Goal: Find specific page/section: Find specific page/section

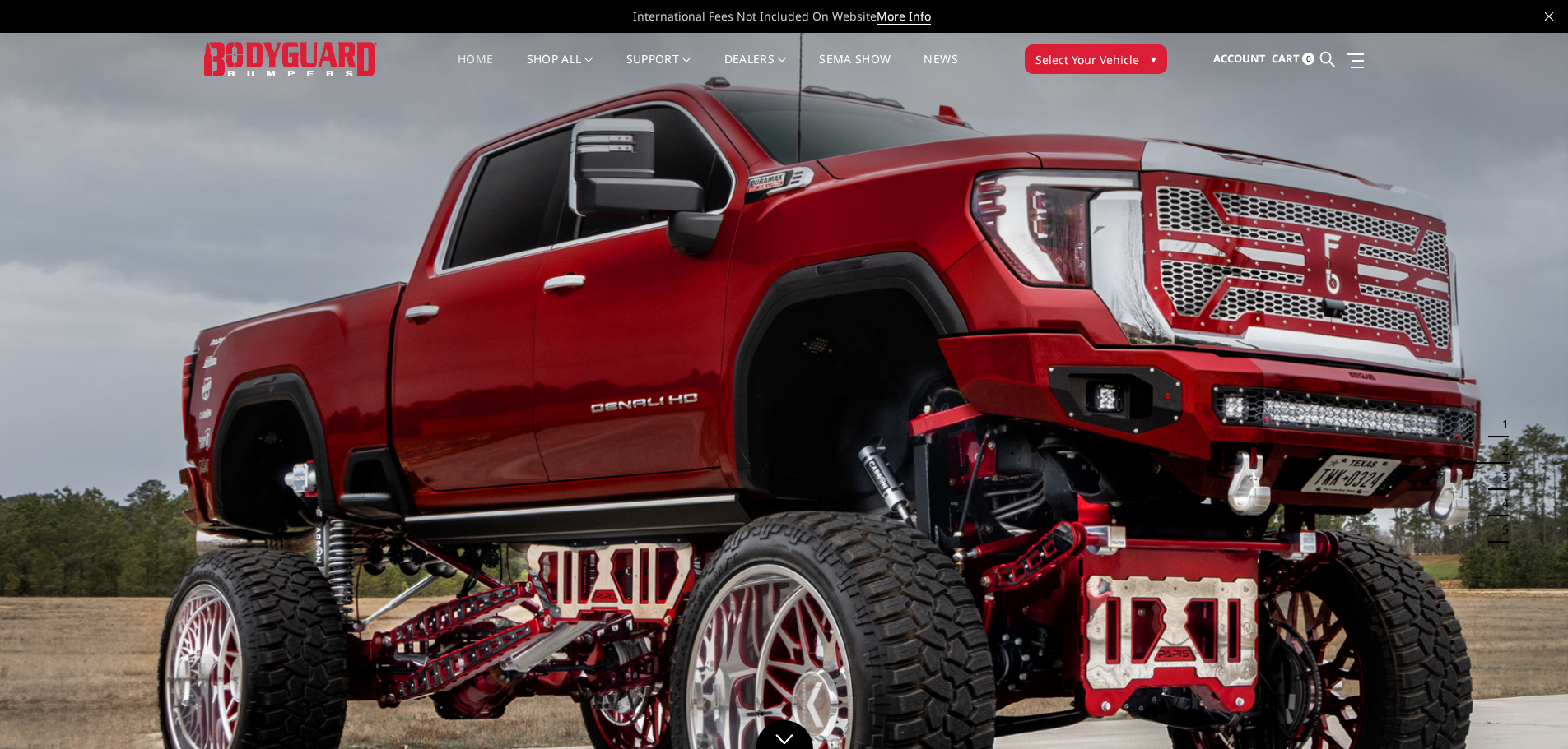
click at [1112, 64] on span "Select Your Vehicle" at bounding box center [1086, 60] width 103 height 17
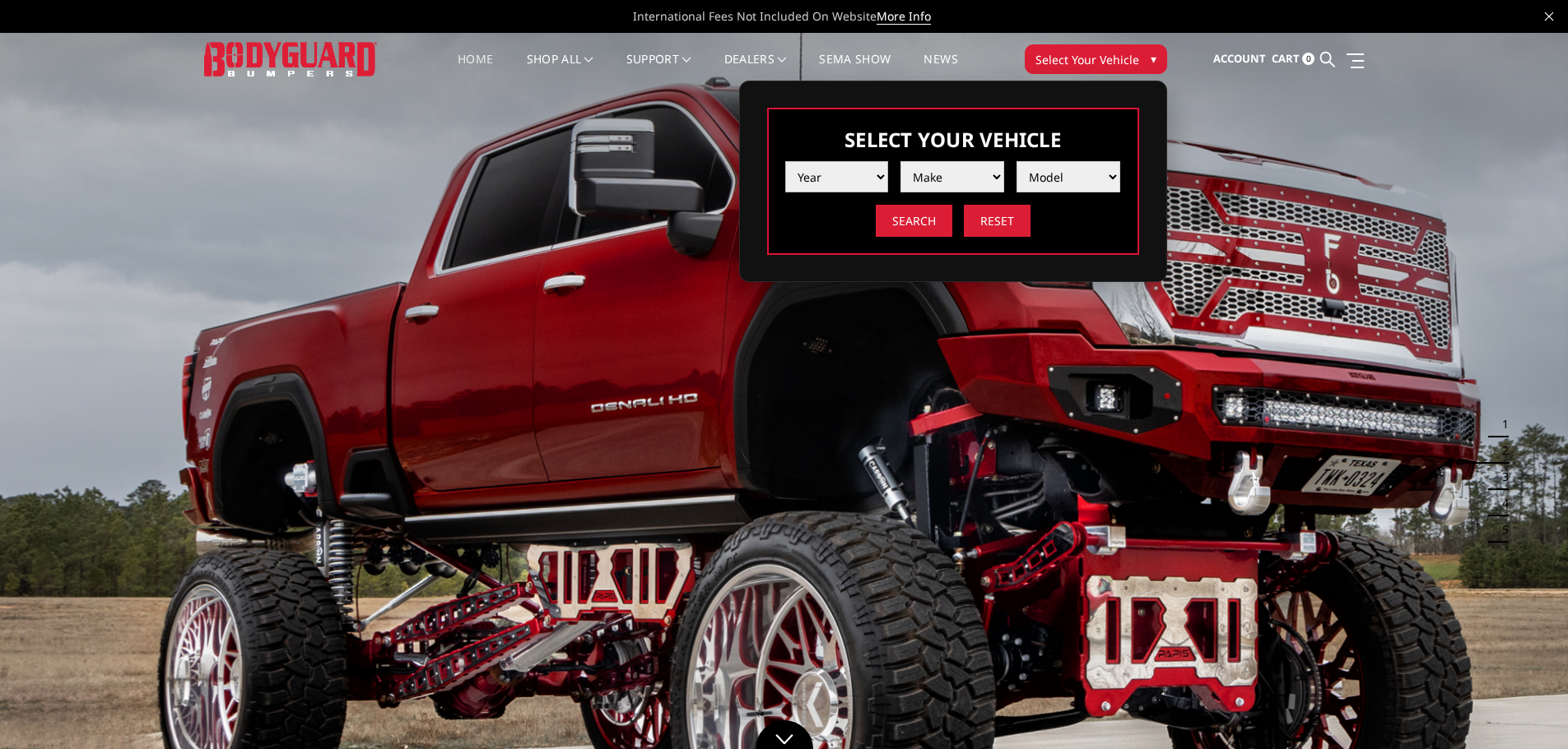
click at [839, 174] on select "Year 2025 2024 2023 2022 2021 2020 2019 2018 2017 2016 2015 2014 2013 2012 2011…" at bounding box center [836, 177] width 103 height 31
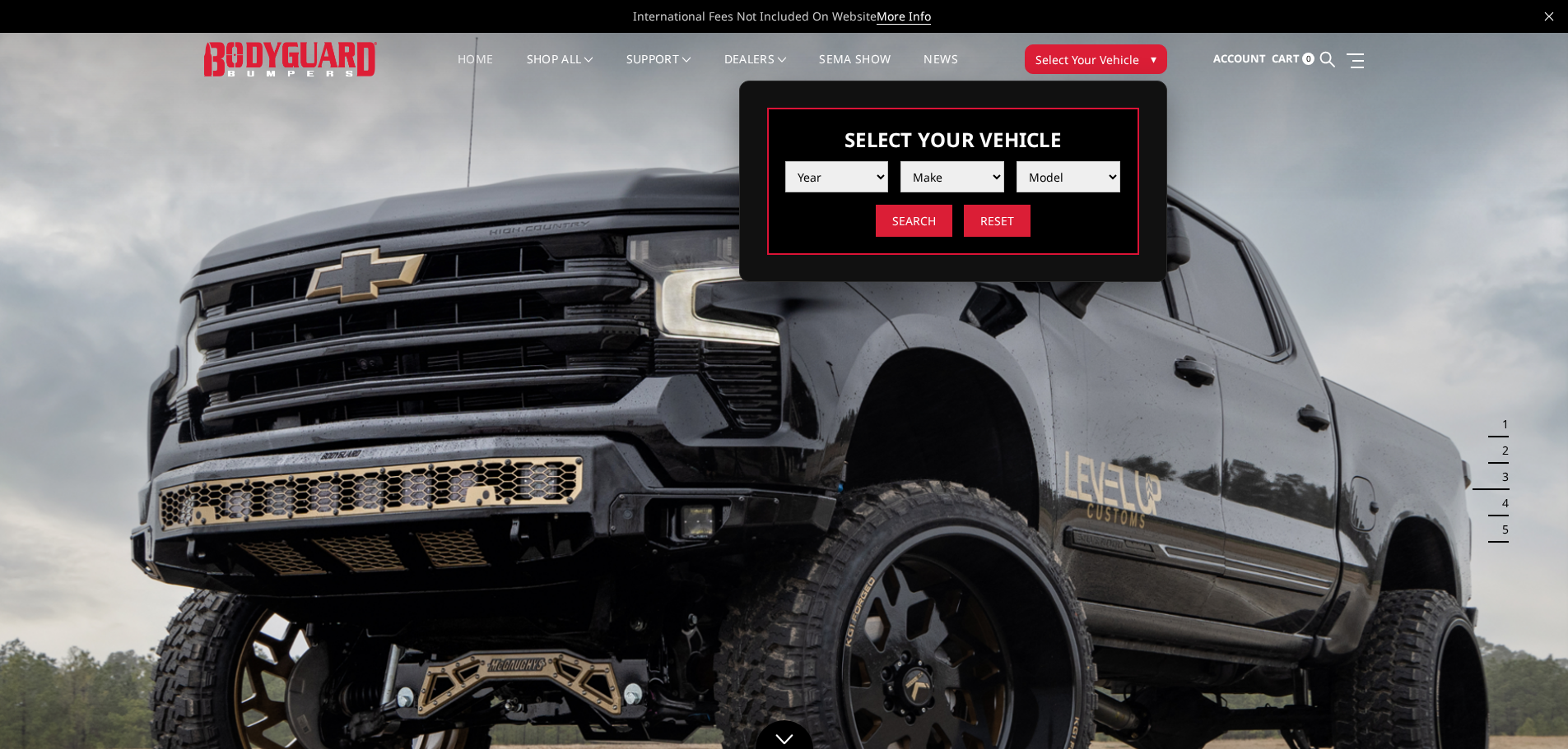
select select "yr_2012"
click at [785, 161] on select "Year 2025 2024 2023 2022 2021 2020 2019 2018 2017 2016 2015 2014 2013 2012 2011…" at bounding box center [836, 177] width 103 height 31
click at [950, 173] on select "Make Chevrolet Ford GMC Ram Toyota" at bounding box center [952, 177] width 103 height 31
select select "mk_chevrolet"
click at [900, 161] on select "Make Chevrolet Ford GMC Ram Toyota" at bounding box center [952, 177] width 103 height 31
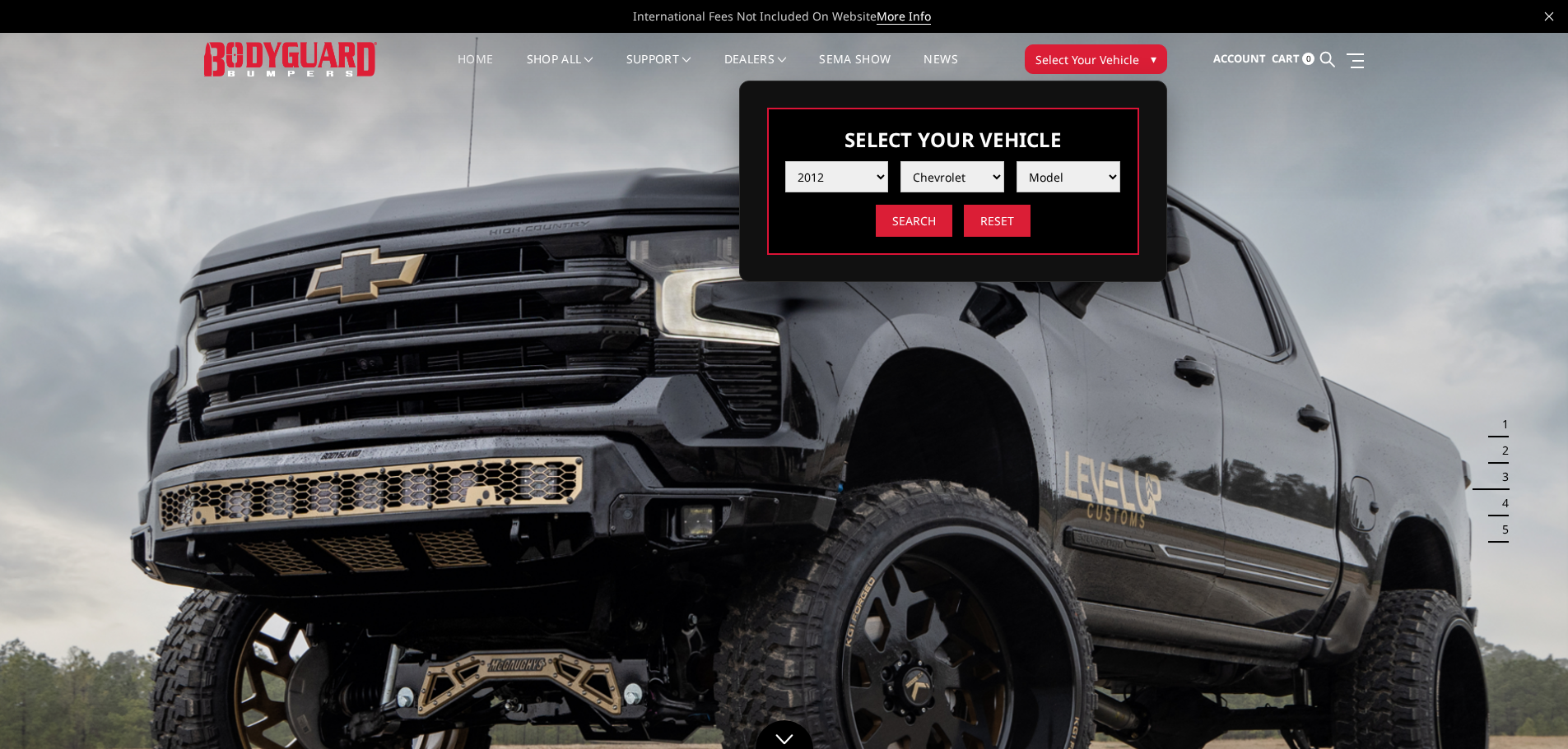
click at [1066, 170] on select "Model Silverado 1500 Silverado 2500 / 3500 Tahoe/Suburban 1500" at bounding box center [1068, 177] width 103 height 31
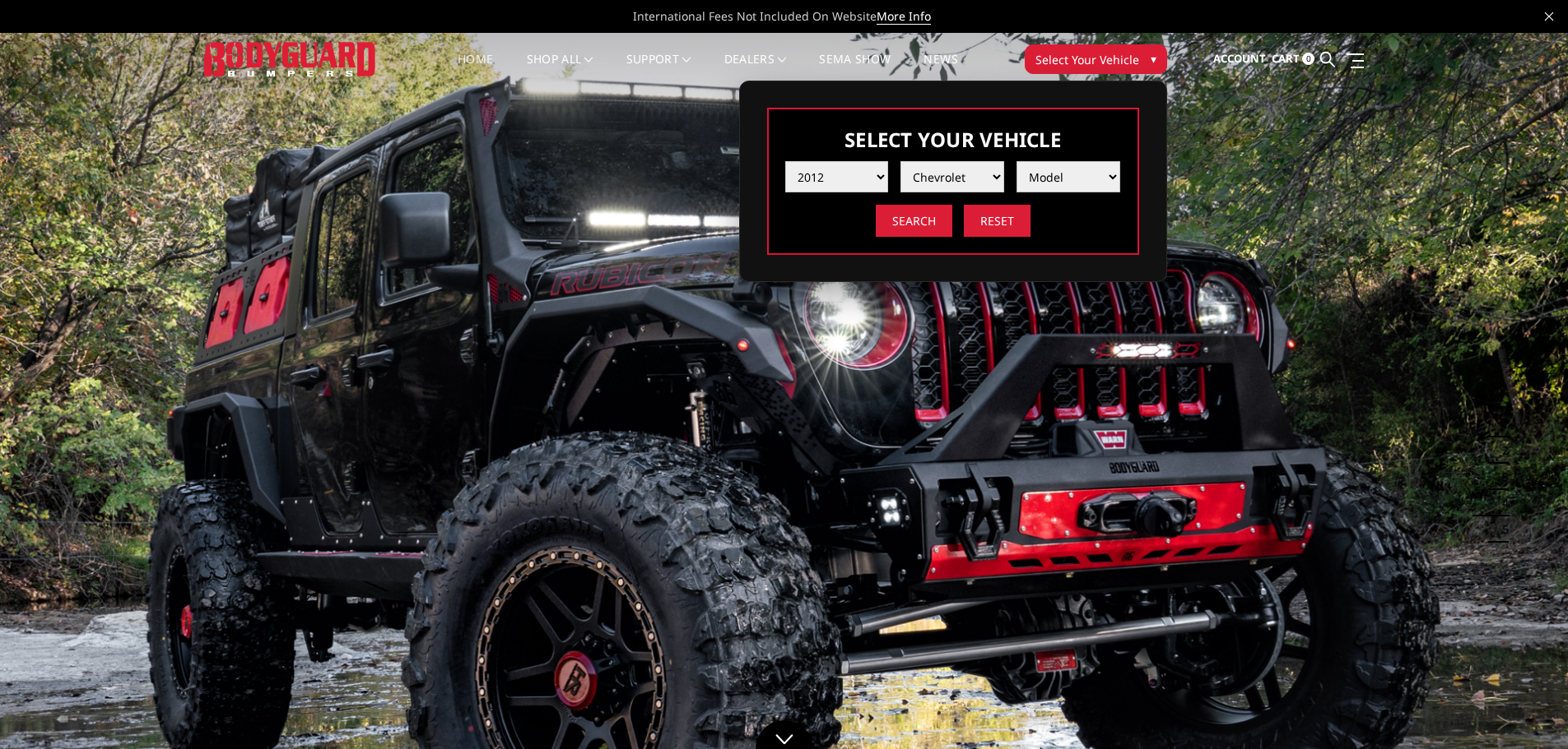
select select "md_silverado-2500-3500"
click at [1017, 161] on select "Model Silverado 1500 Silverado 2500 / 3500 Tahoe/Suburban 1500" at bounding box center [1068, 177] width 103 height 31
click at [912, 218] on input "Search" at bounding box center [914, 220] width 76 height 32
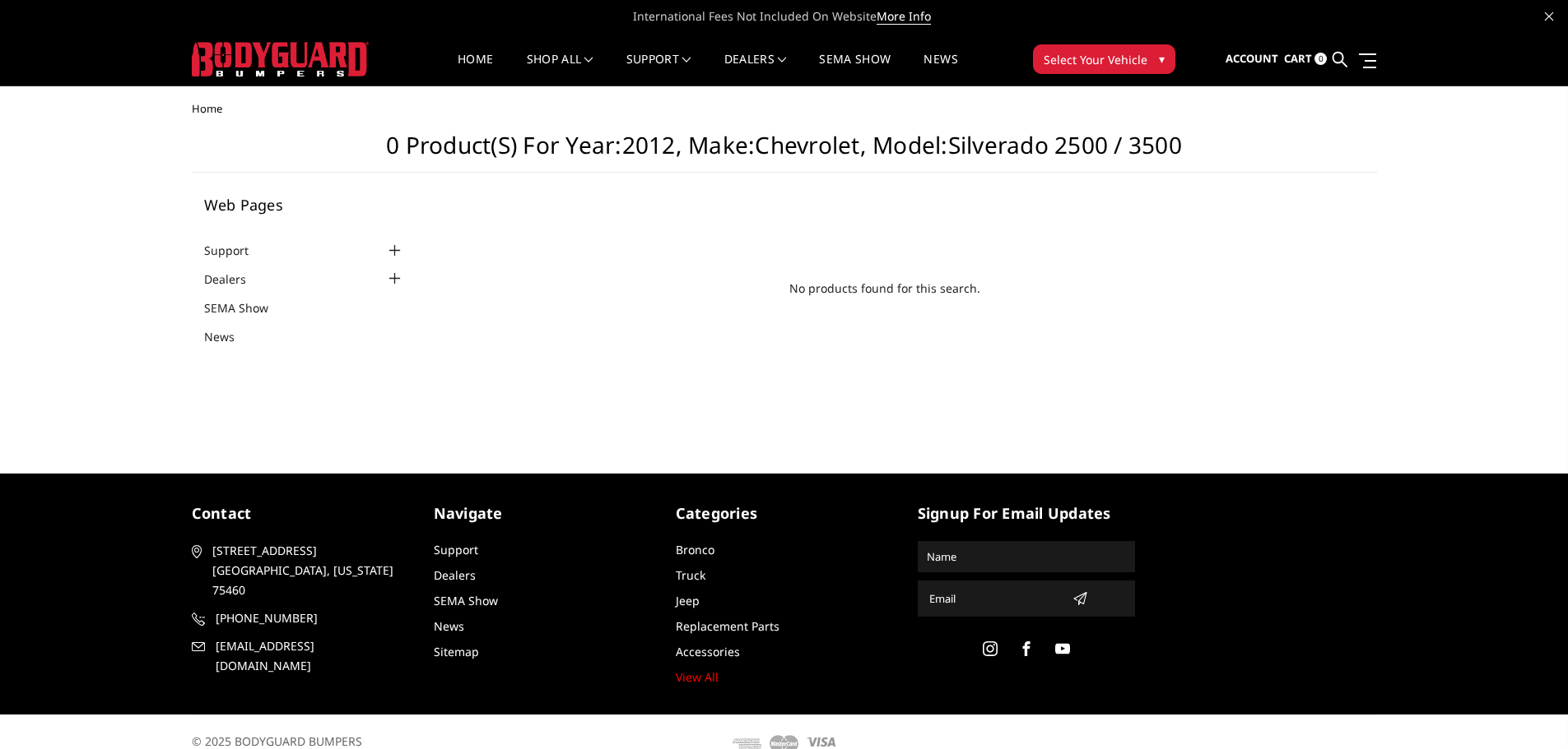
scroll to position [23, 0]
